Goal: Navigation & Orientation: Find specific page/section

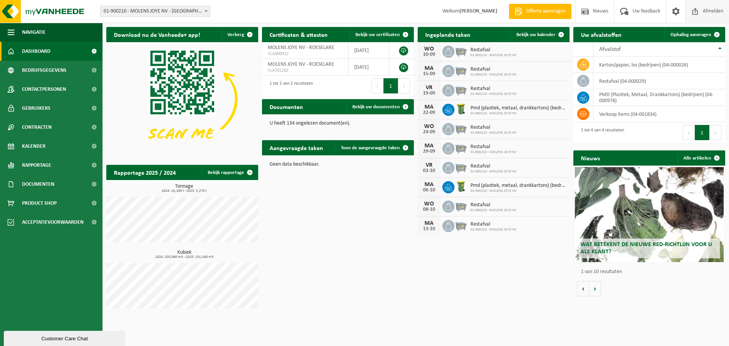
click at [707, 13] on span "Afmelden" at bounding box center [713, 11] width 24 height 22
click at [48, 164] on span "Rapportage" at bounding box center [36, 165] width 29 height 19
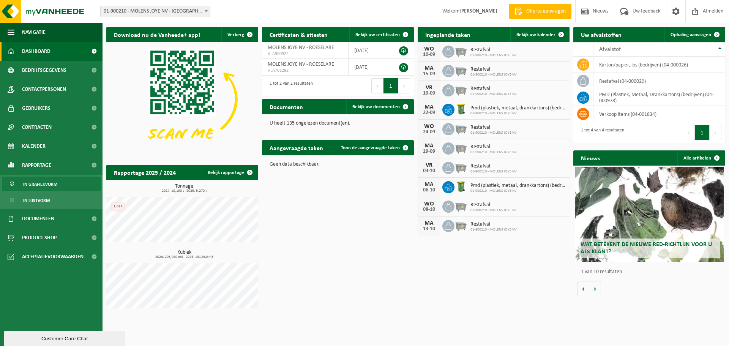
click at [58, 183] on link "In grafiekvorm" at bounding box center [51, 184] width 99 height 14
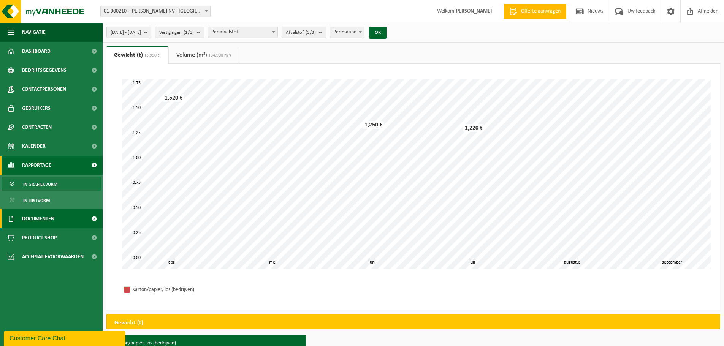
click at [41, 219] on span "Documenten" at bounding box center [38, 218] width 32 height 19
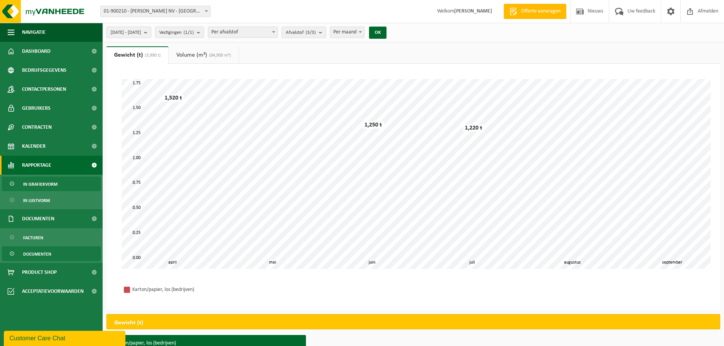
click at [34, 251] on span "Documenten" at bounding box center [37, 254] width 28 height 14
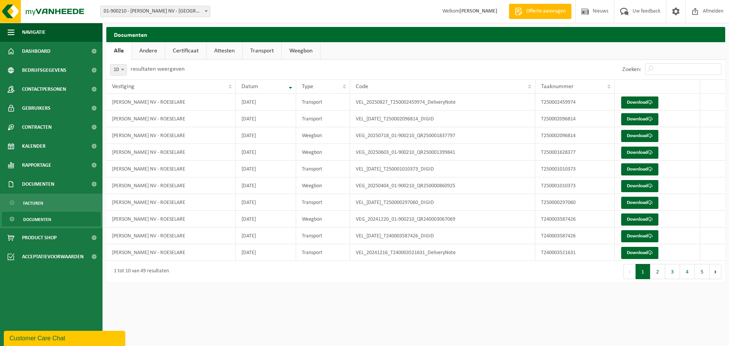
click at [266, 53] on link "Transport" at bounding box center [262, 50] width 39 height 17
click at [116, 54] on link "Alle" at bounding box center [118, 50] width 25 height 17
click at [41, 169] on span "Rapportage" at bounding box center [36, 165] width 29 height 19
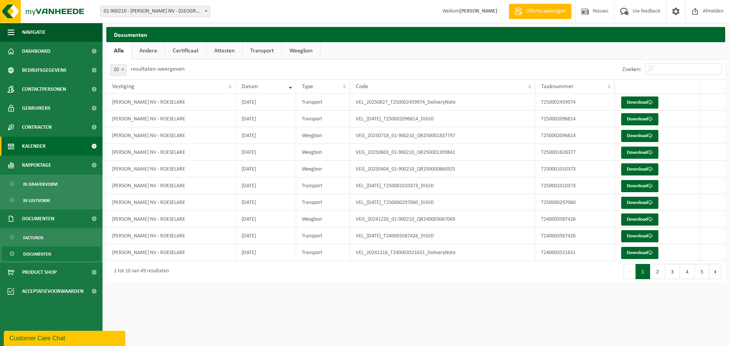
click at [42, 152] on span "Kalender" at bounding box center [34, 146] width 24 height 19
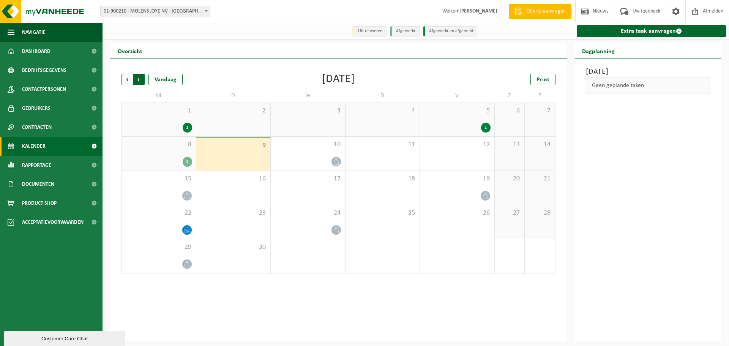
click at [124, 81] on span "Vorige" at bounding box center [127, 79] width 11 height 11
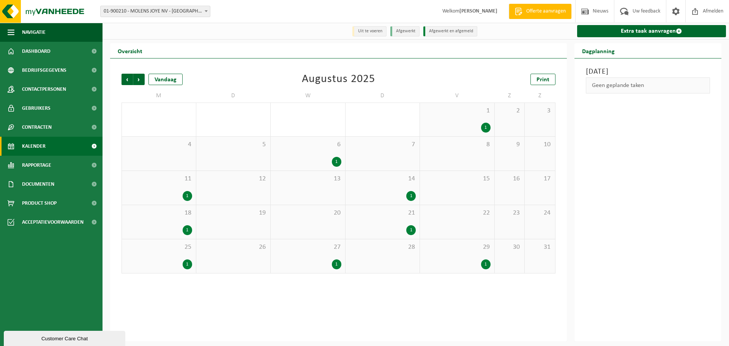
click at [175, 251] on span "25" at bounding box center [159, 247] width 66 height 8
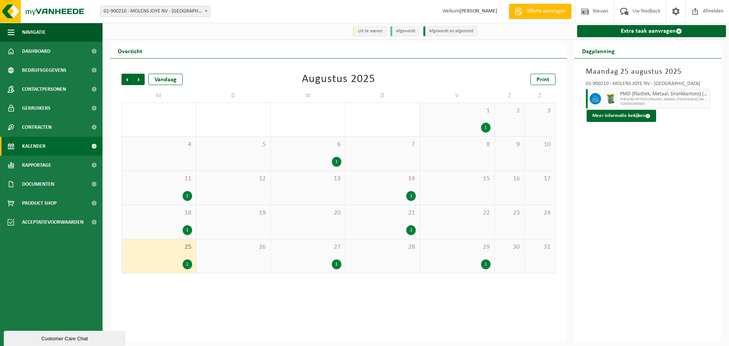
click at [380, 226] on div "1" at bounding box center [383, 230] width 67 height 10
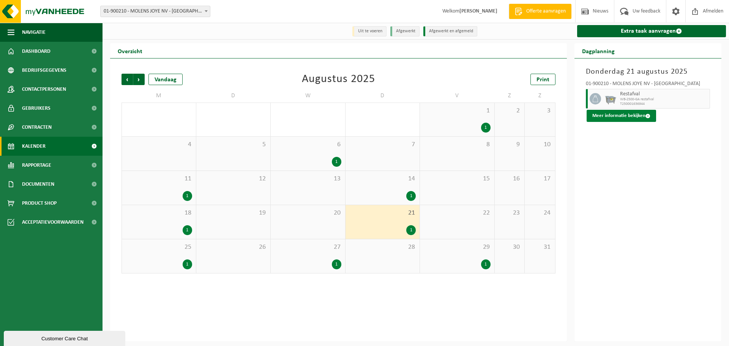
click at [631, 117] on button "Meer informatie bekijken" at bounding box center [622, 116] width 70 height 12
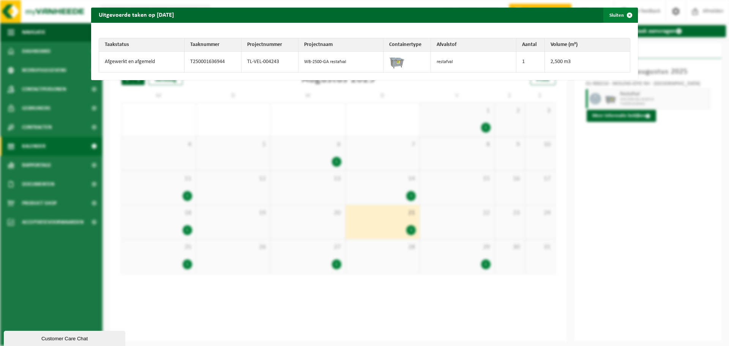
click at [615, 16] on button "Sluiten" at bounding box center [621, 15] width 34 height 15
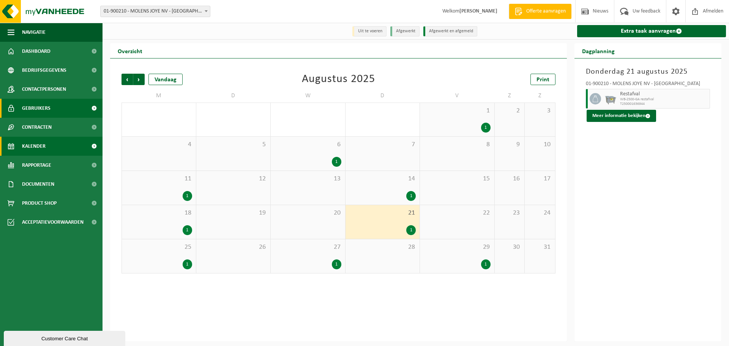
click at [45, 108] on span "Gebruikers" at bounding box center [36, 108] width 28 height 19
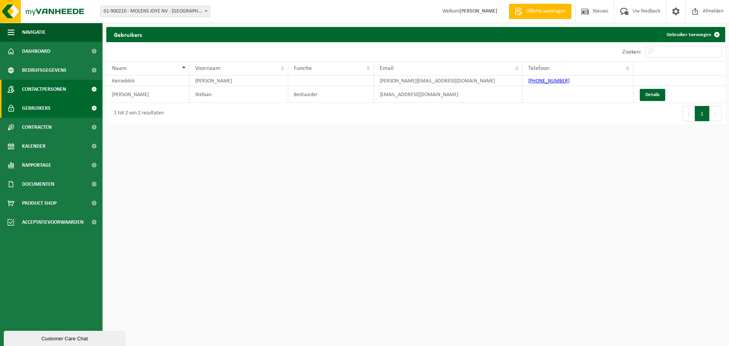
click at [51, 91] on span "Contactpersonen" at bounding box center [44, 89] width 44 height 19
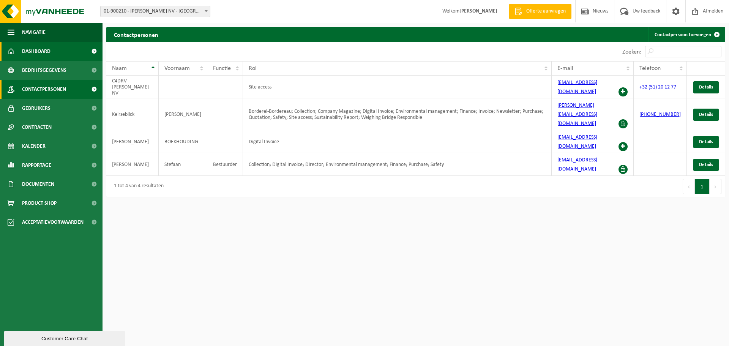
click at [54, 55] on link "Dashboard" at bounding box center [51, 51] width 103 height 19
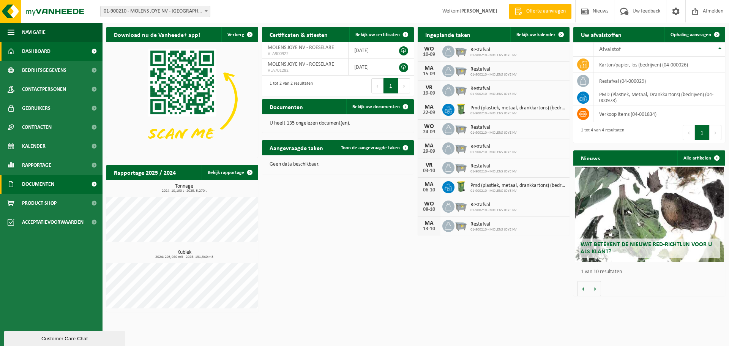
click at [53, 180] on span "Documenten" at bounding box center [38, 184] width 32 height 19
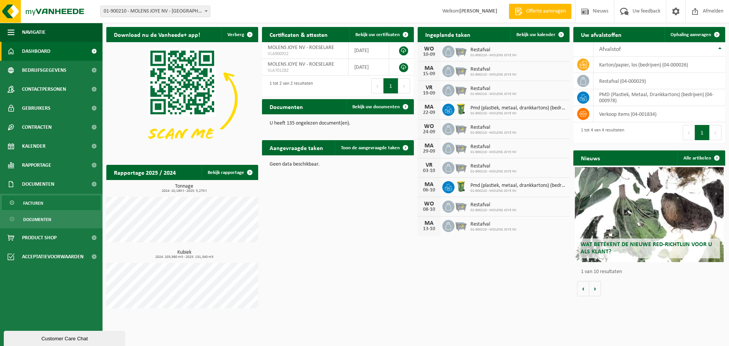
click at [34, 204] on span "Facturen" at bounding box center [33, 203] width 20 height 14
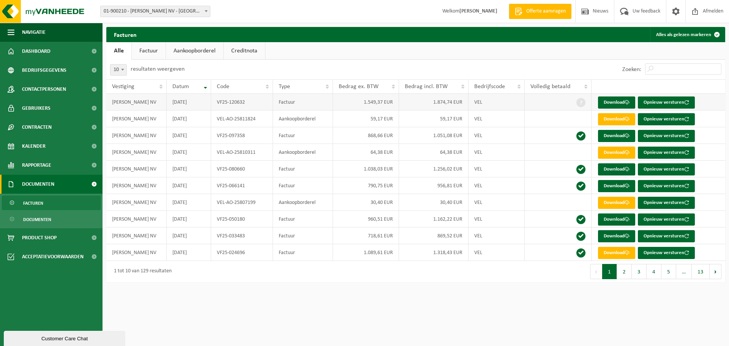
click at [242, 104] on td "VF25-120632" at bounding box center [242, 102] width 62 height 17
click at [50, 55] on span "Dashboard" at bounding box center [36, 51] width 28 height 19
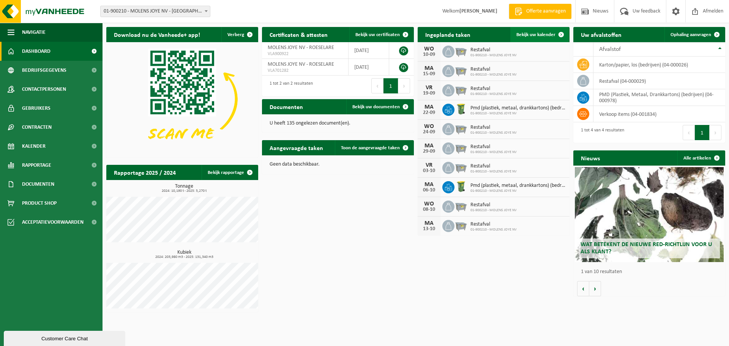
click at [557, 33] on span at bounding box center [561, 34] width 15 height 15
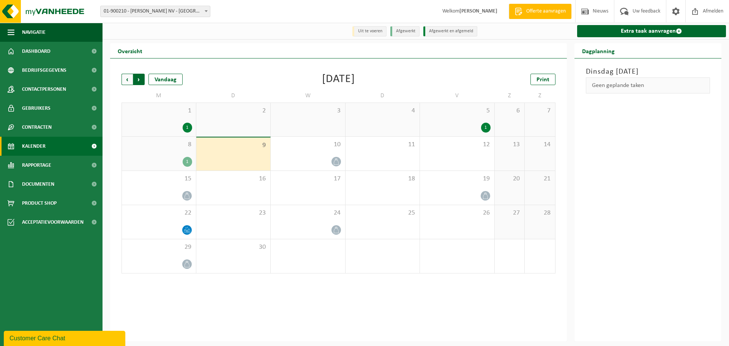
click at [127, 78] on span "Vorige" at bounding box center [127, 79] width 11 height 11
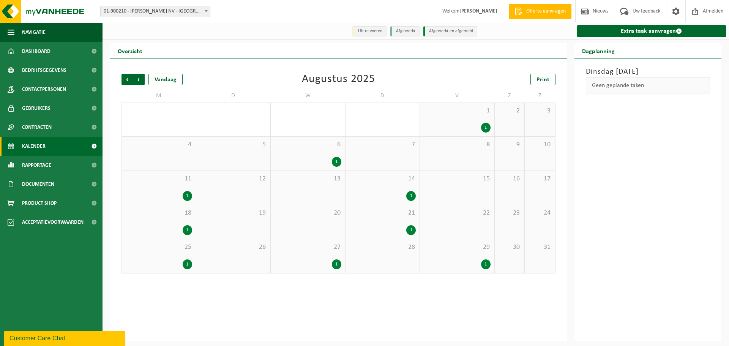
click at [172, 226] on div "1" at bounding box center [159, 230] width 66 height 10
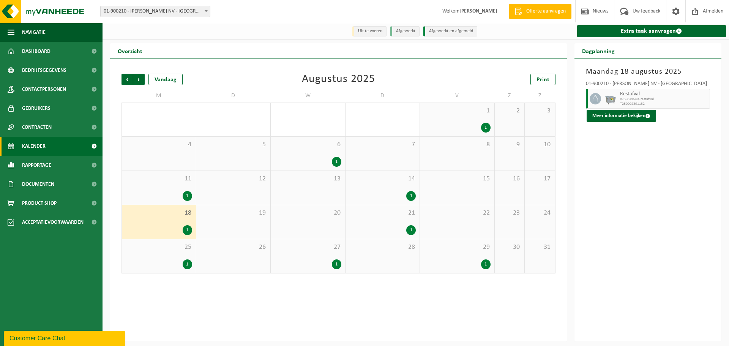
click at [396, 187] on div "14 1" at bounding box center [383, 188] width 74 height 34
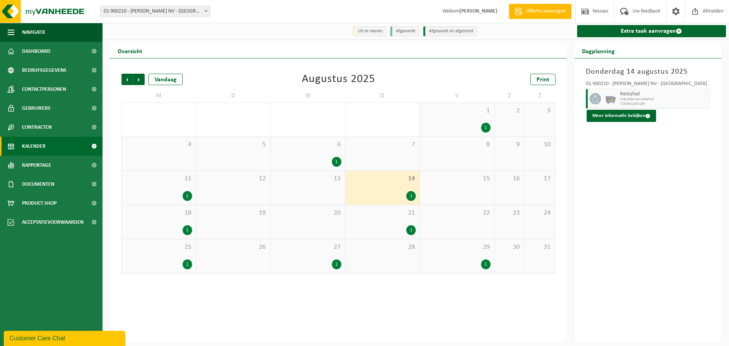
click at [312, 229] on div "20" at bounding box center [308, 222] width 74 height 34
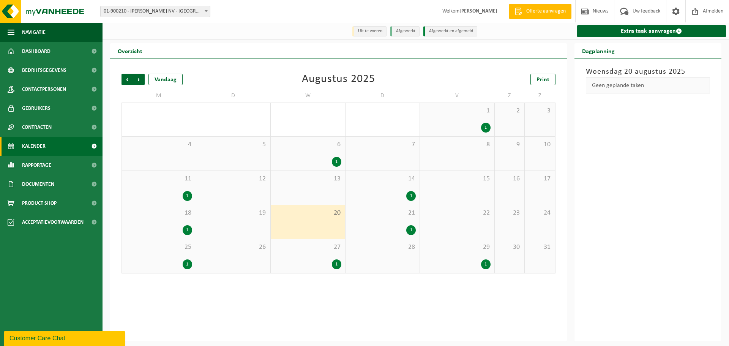
click at [383, 230] on div "1" at bounding box center [383, 230] width 67 height 10
